Goal: Task Accomplishment & Management: Complete application form

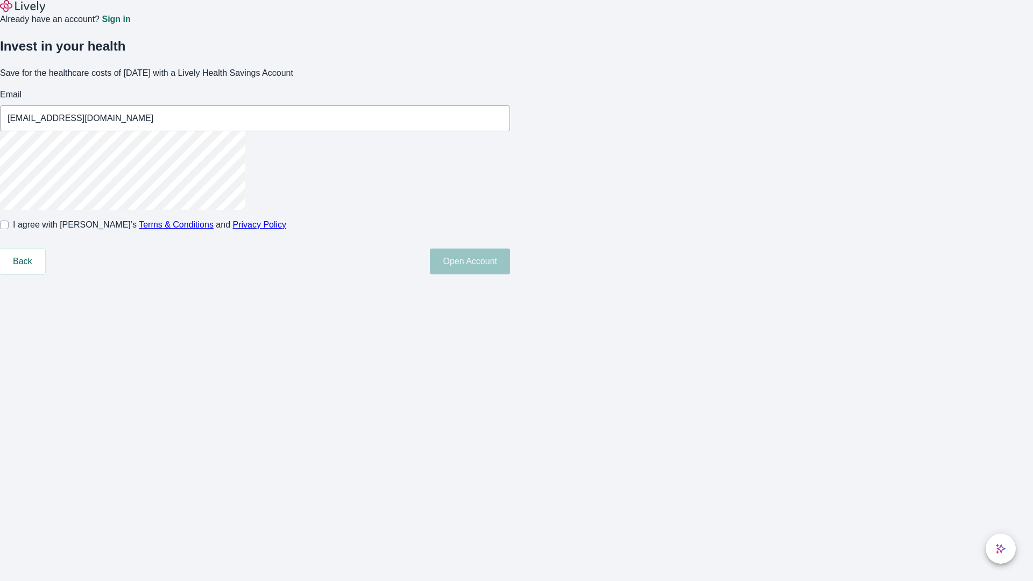
click at [9, 229] on input "I agree with Lively’s Terms & Conditions and Privacy Policy" at bounding box center [4, 225] width 9 height 9
checkbox input "true"
click at [510, 274] on button "Open Account" at bounding box center [470, 262] width 80 height 26
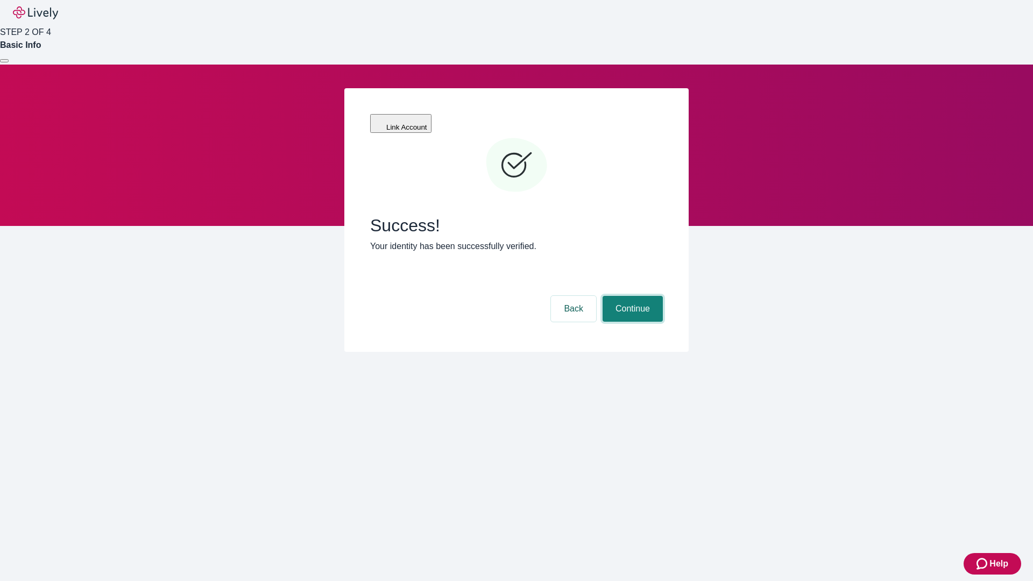
click at [631, 296] on button "Continue" at bounding box center [633, 309] width 60 height 26
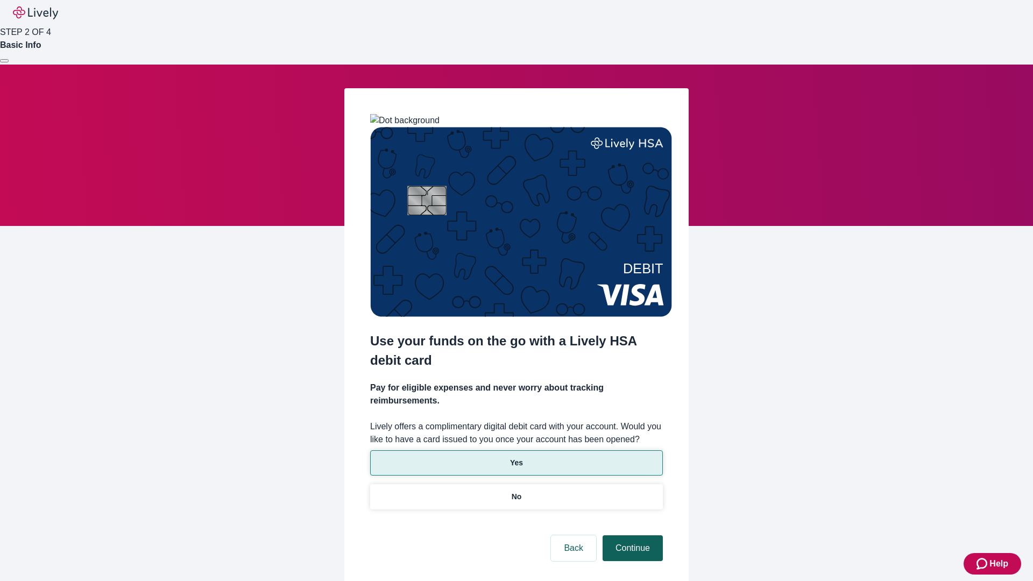
click at [516, 457] on p "Yes" at bounding box center [516, 462] width 13 height 11
click at [631, 536] on button "Continue" at bounding box center [633, 549] width 60 height 26
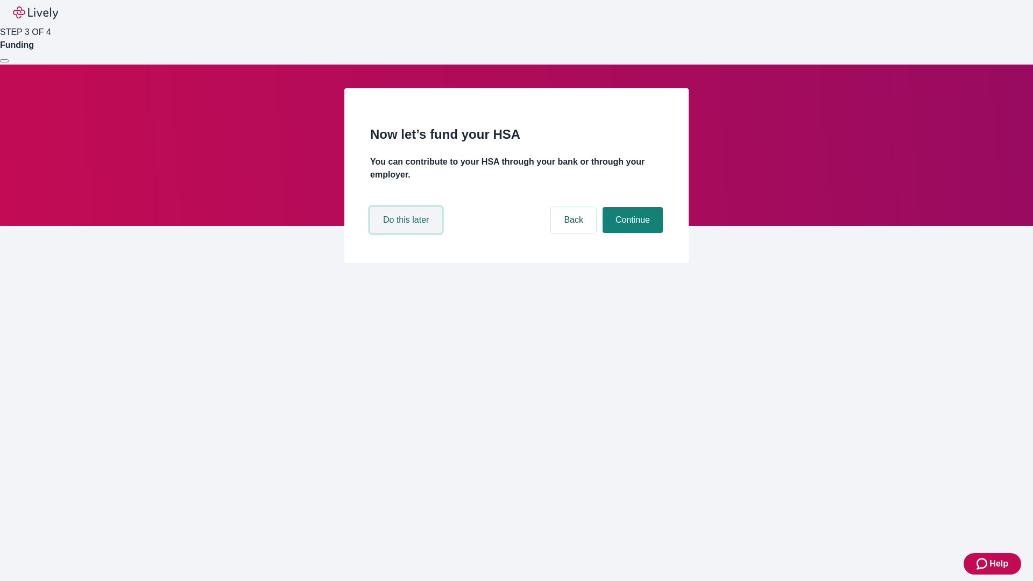
click at [407, 233] on button "Do this later" at bounding box center [406, 220] width 72 height 26
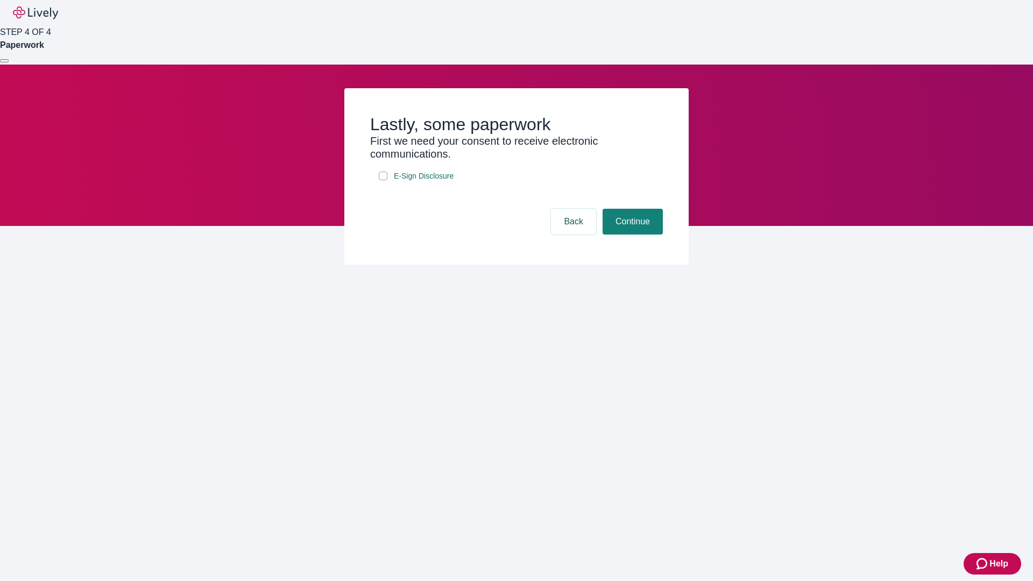
click at [383, 180] on input "E-Sign Disclosure" at bounding box center [383, 176] width 9 height 9
checkbox input "true"
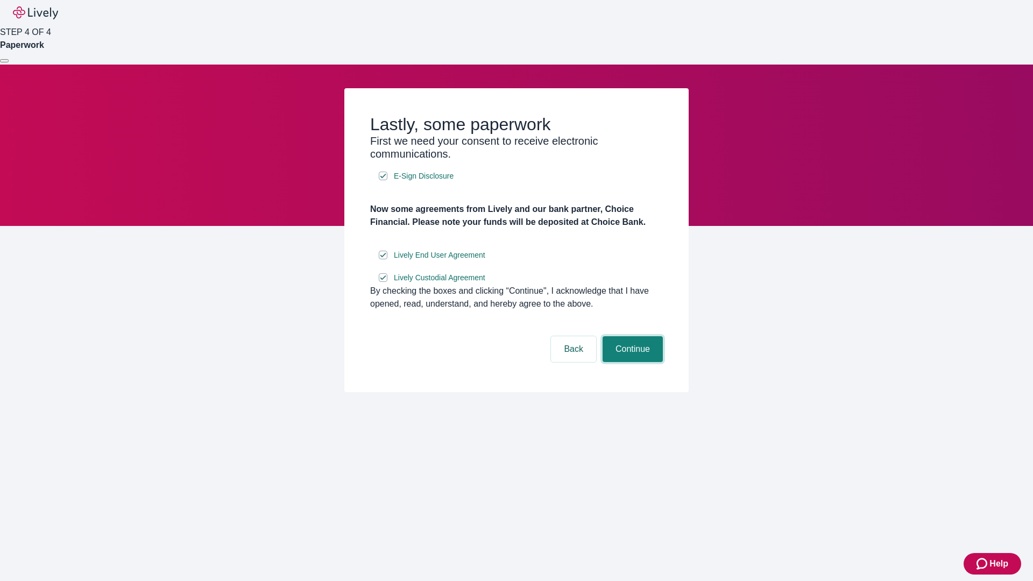
click at [631, 362] on button "Continue" at bounding box center [633, 349] width 60 height 26
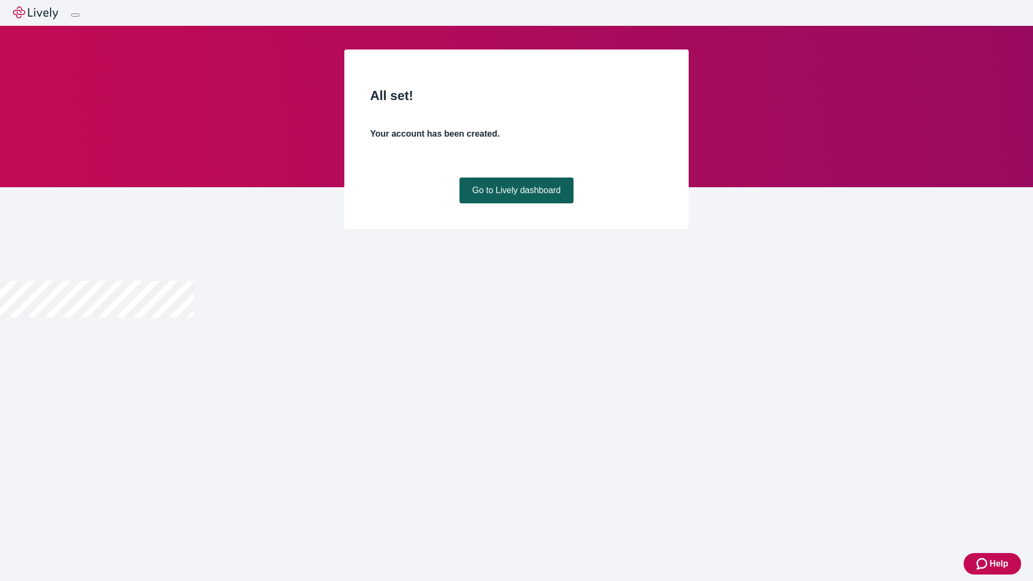
click at [516, 203] on link "Go to Lively dashboard" at bounding box center [517, 191] width 115 height 26
